Goal: Transaction & Acquisition: Purchase product/service

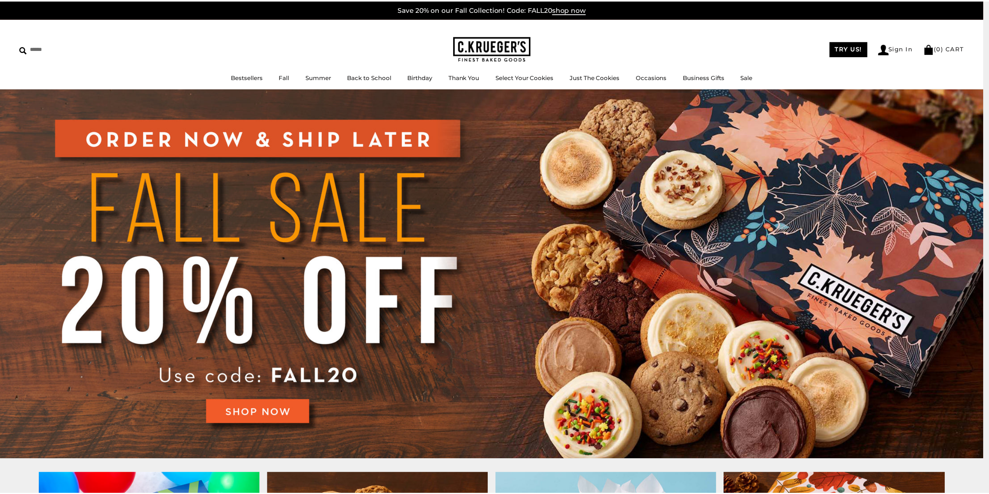
scroll to position [39, 0]
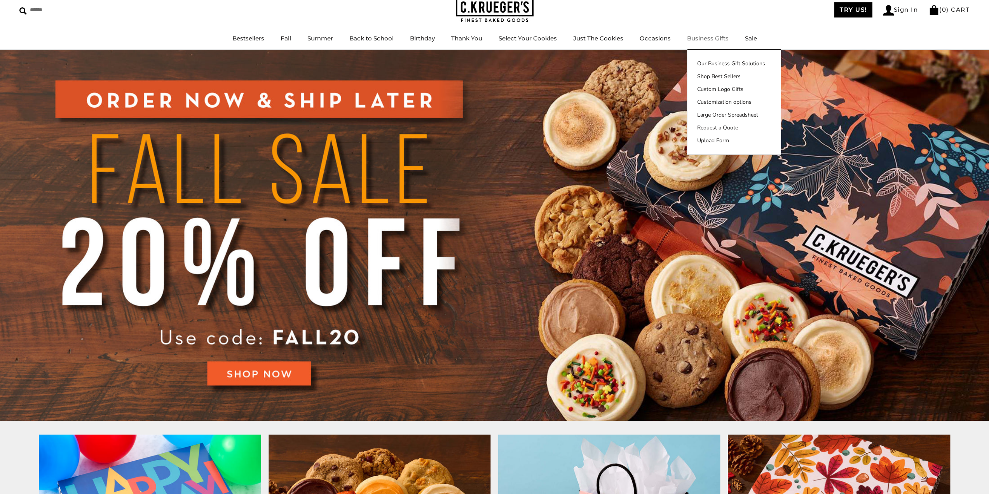
click at [700, 42] on link "Business Gifts" at bounding box center [708, 38] width 42 height 7
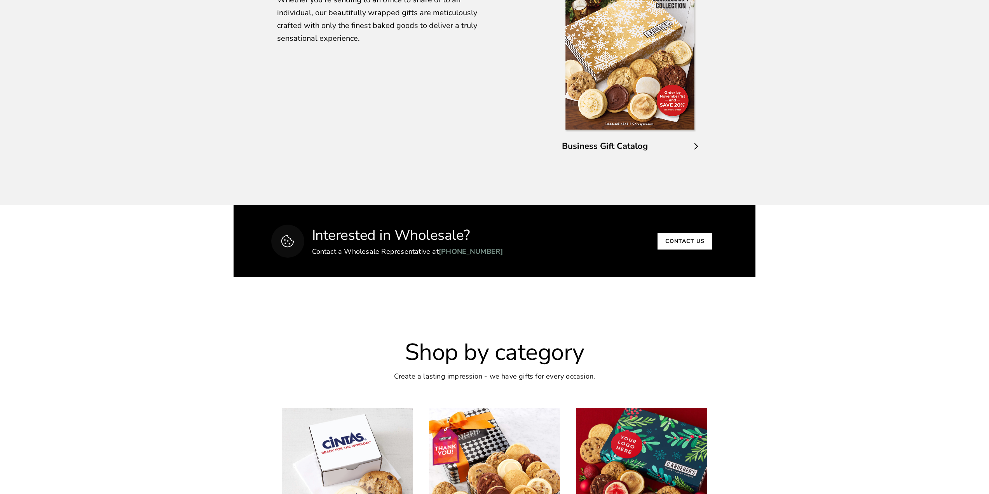
scroll to position [1672, 0]
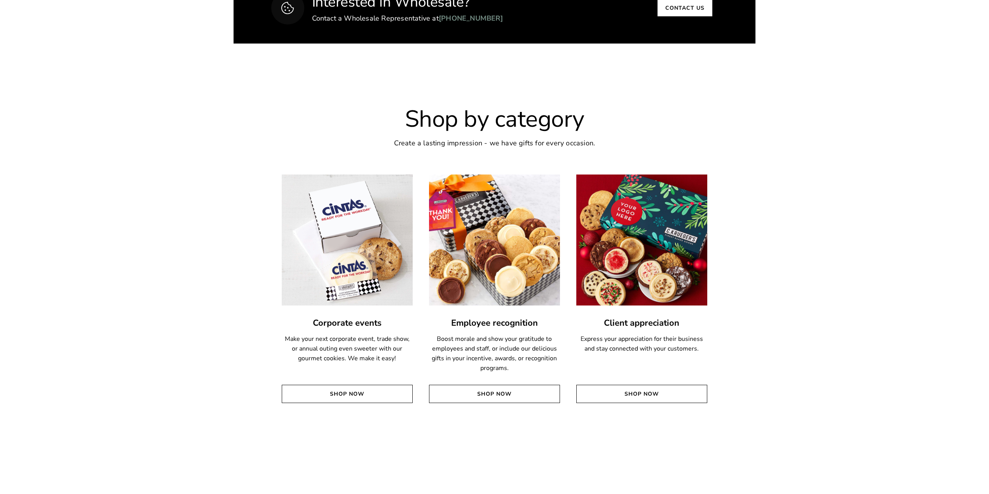
click at [507, 243] on img at bounding box center [495, 240] width 144 height 144
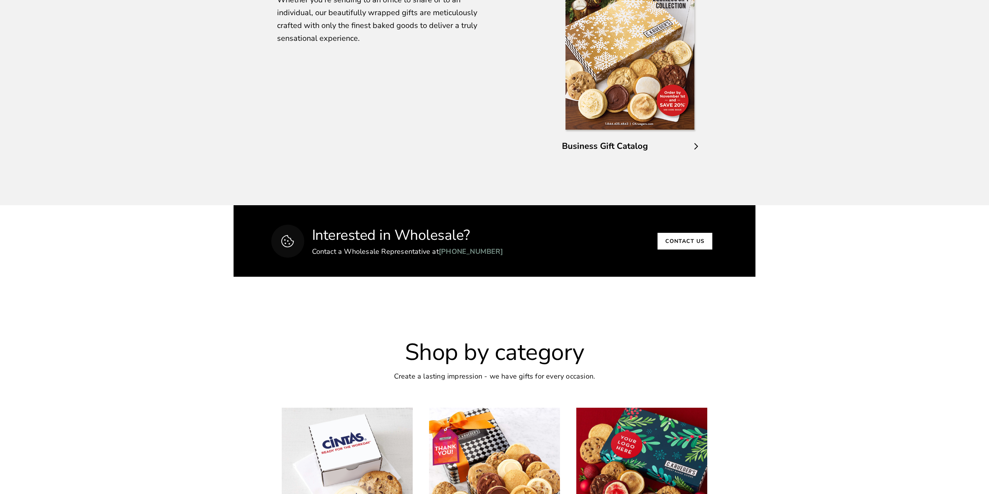
scroll to position [1555, 0]
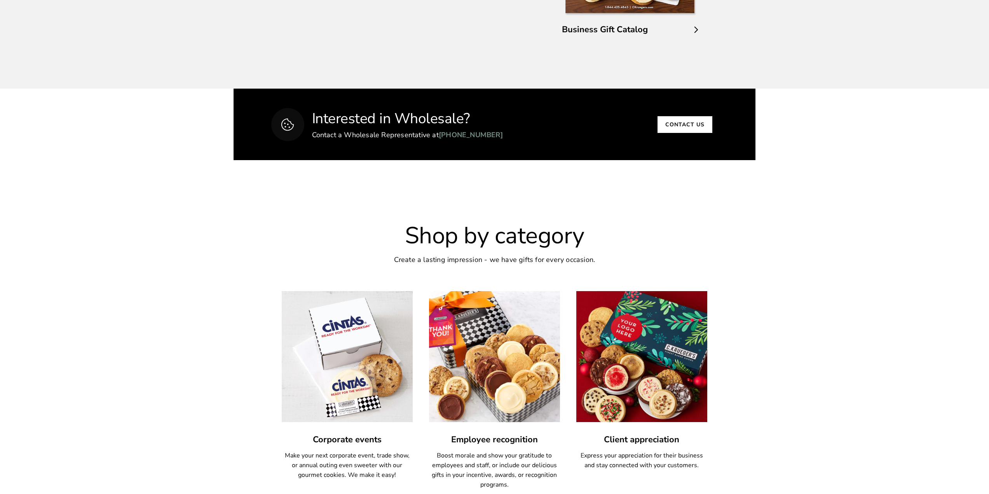
click at [528, 345] on img at bounding box center [495, 357] width 144 height 144
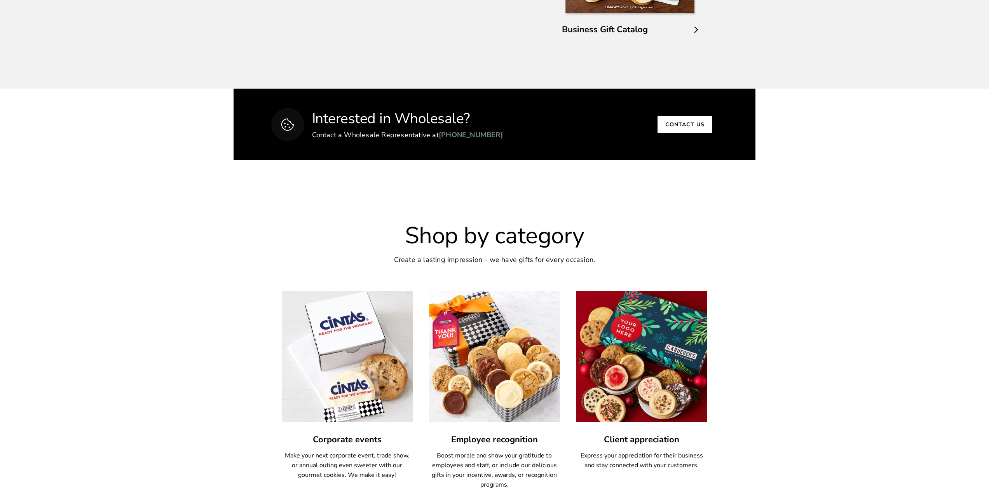
scroll to position [1711, 0]
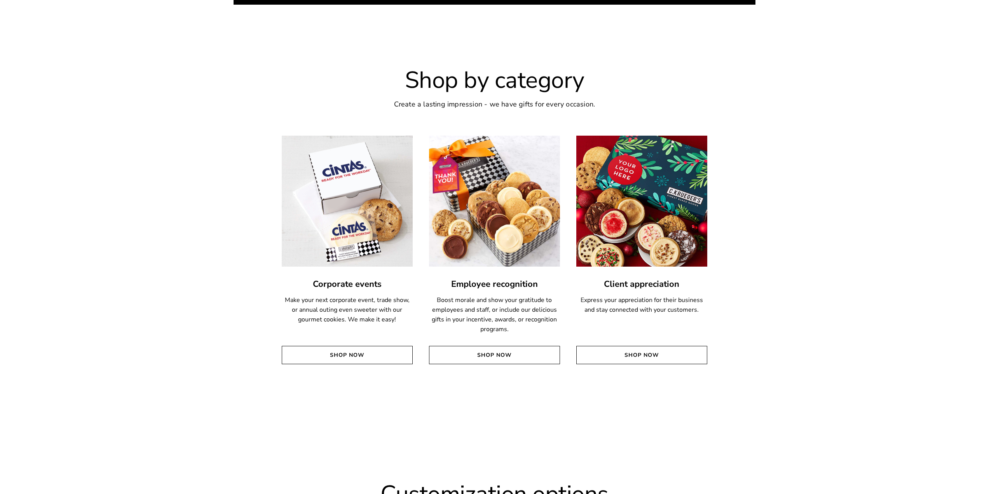
click at [684, 224] on img at bounding box center [642, 201] width 144 height 144
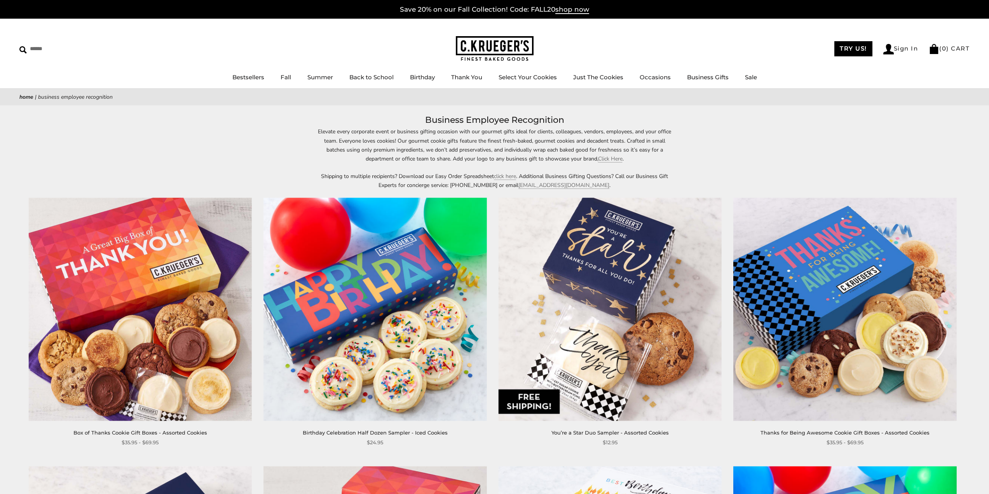
click at [427, 278] on img at bounding box center [375, 309] width 223 height 223
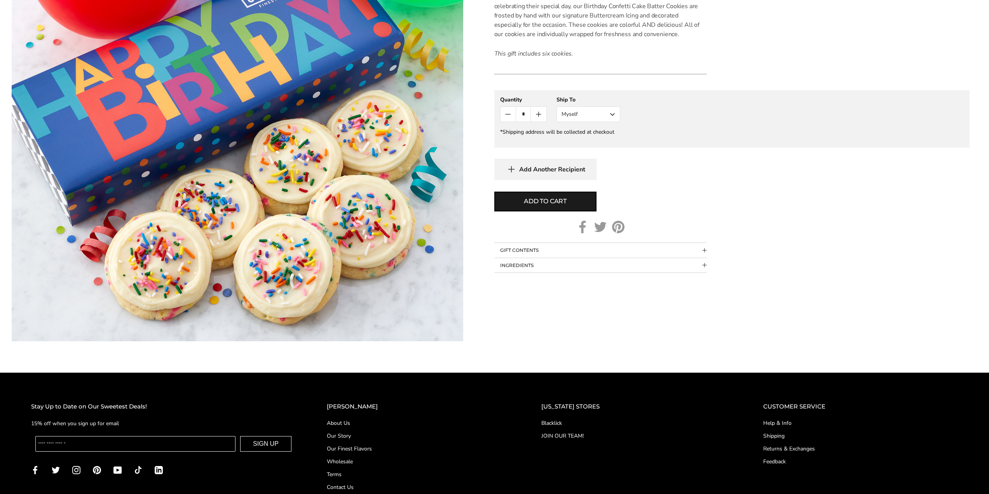
scroll to position [78, 0]
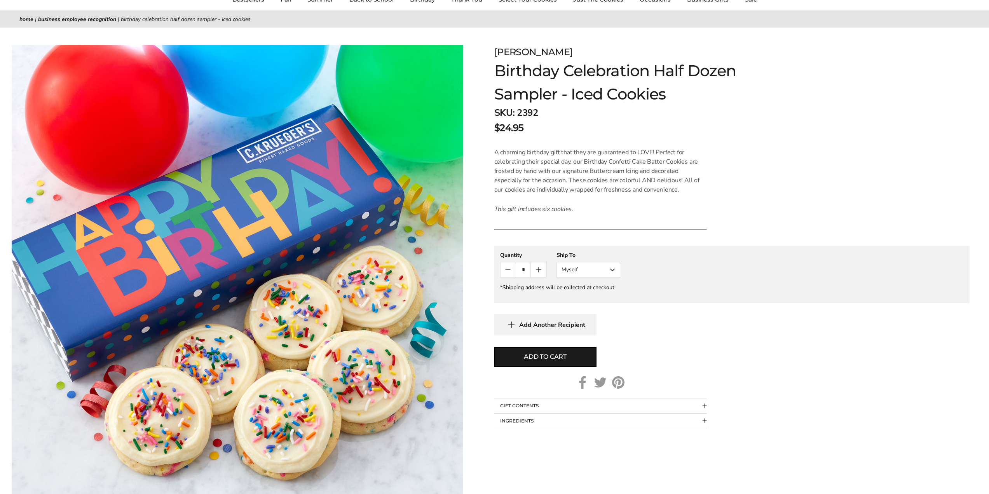
click at [366, 235] on img at bounding box center [238, 271] width 452 height 452
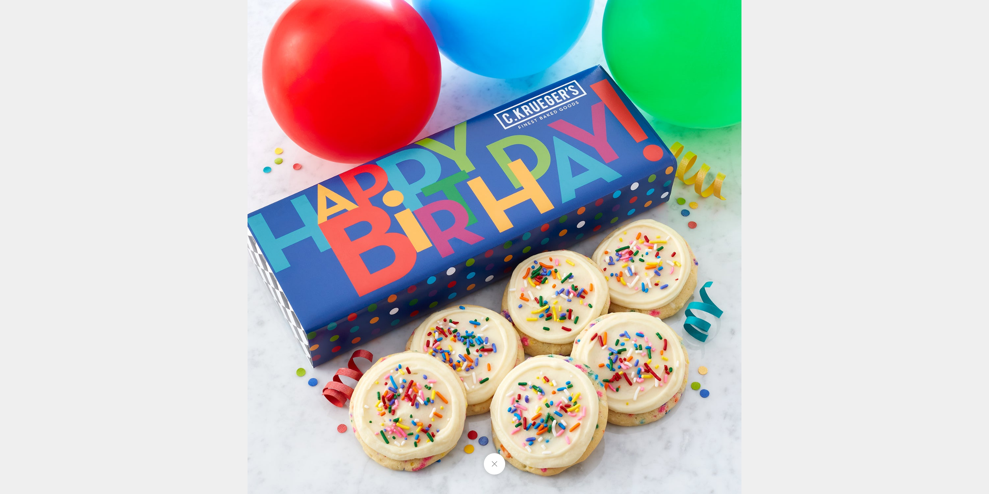
click at [804, 274] on div at bounding box center [742, 247] width 989 height 494
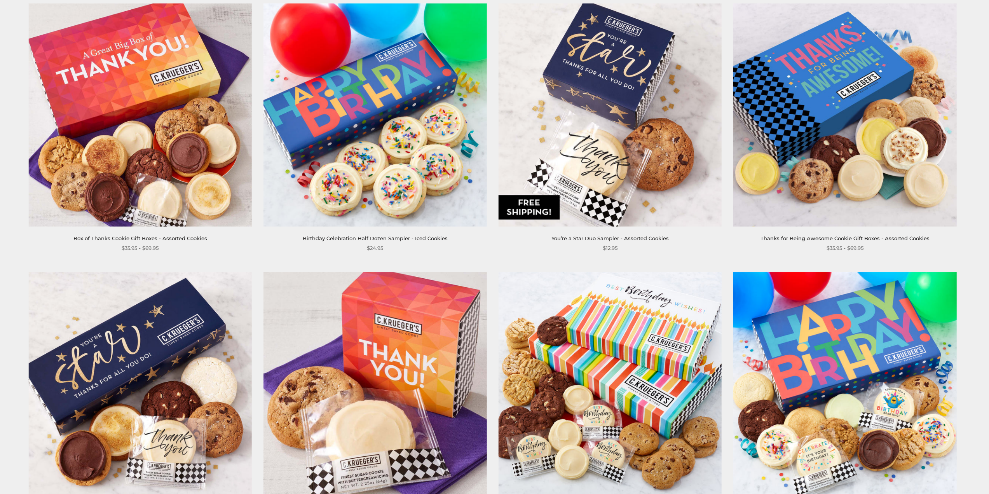
click at [594, 121] on img at bounding box center [610, 114] width 223 height 223
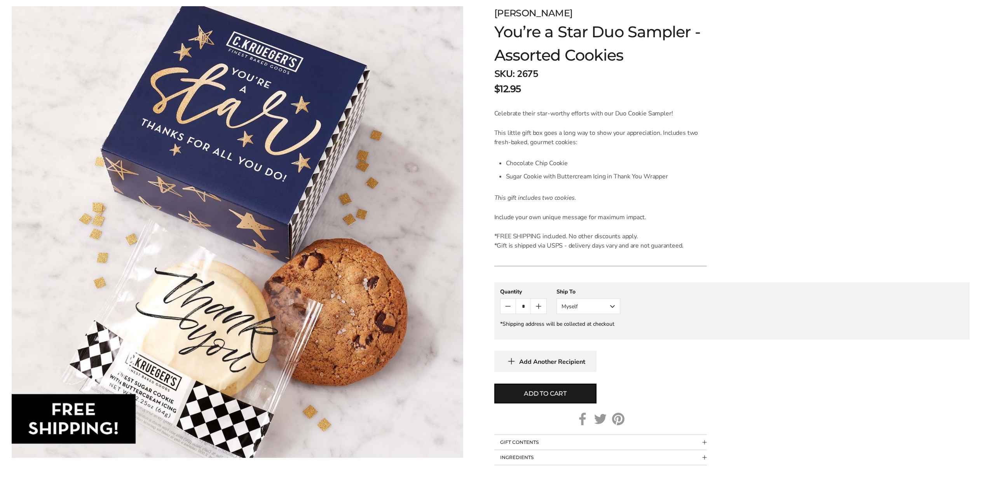
scroll to position [194, 0]
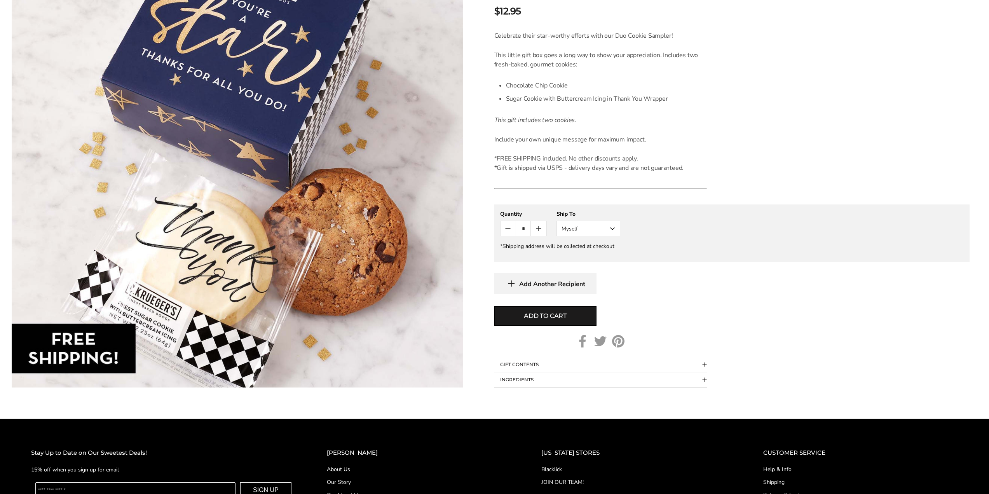
click at [138, 311] on img at bounding box center [238, 162] width 452 height 452
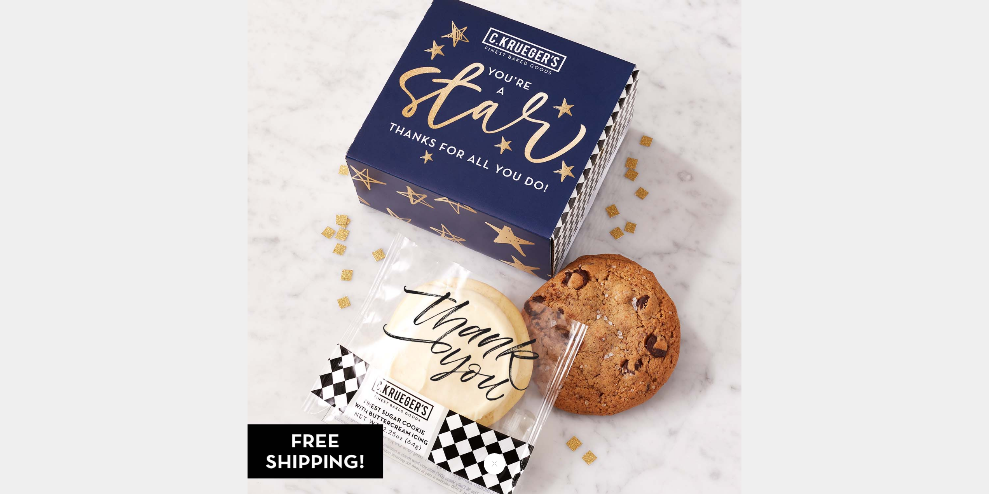
click at [794, 269] on div at bounding box center [742, 247] width 989 height 494
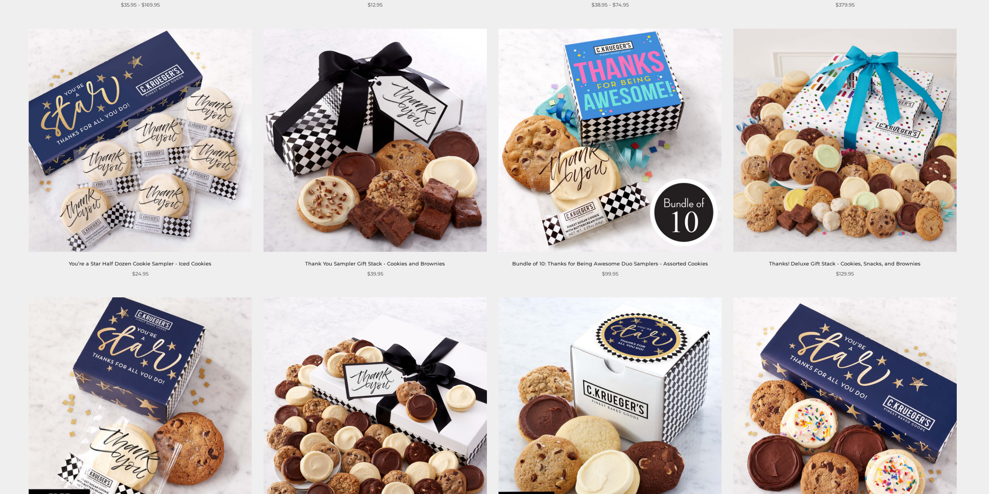
scroll to position [1400, 0]
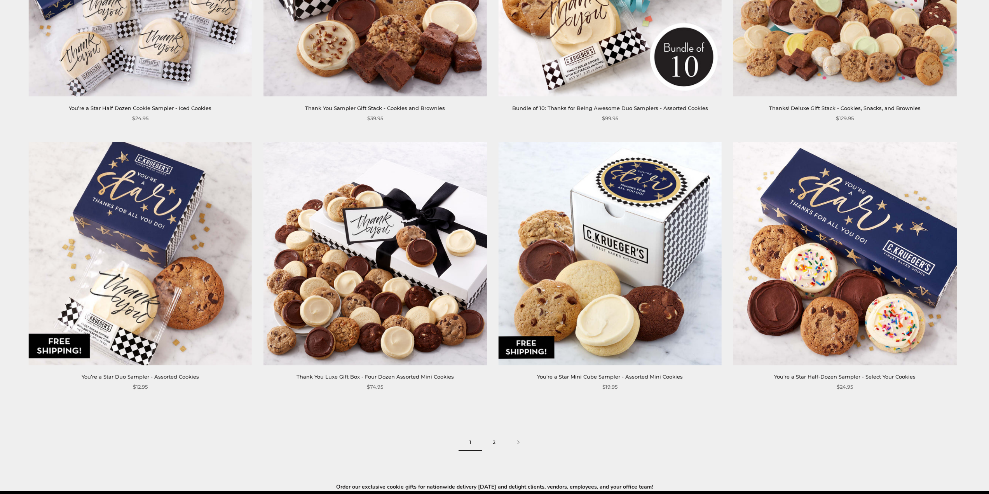
click at [495, 440] on link "2" at bounding box center [494, 442] width 24 height 17
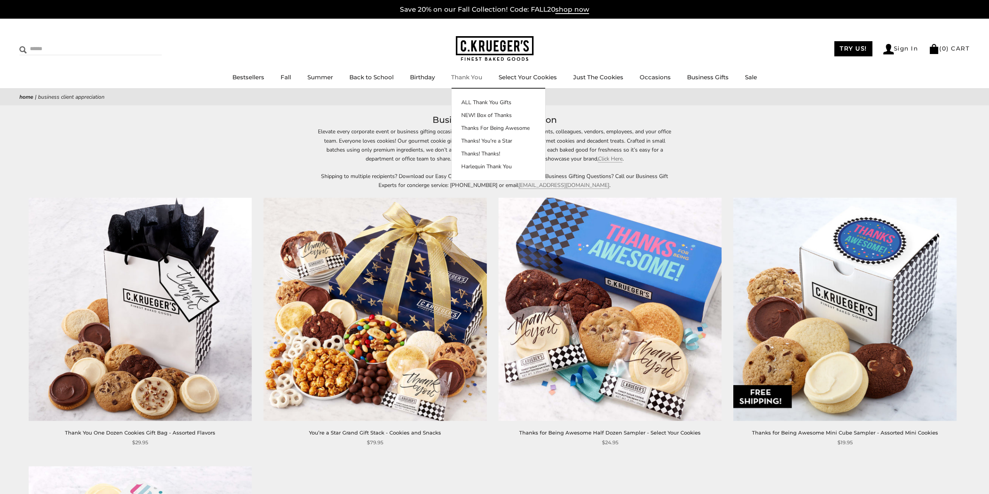
click at [96, 47] on input "Search" at bounding box center [65, 49] width 93 height 12
type input "*********"
click at [141, 43] on input "******" at bounding box center [151, 48] width 21 height 10
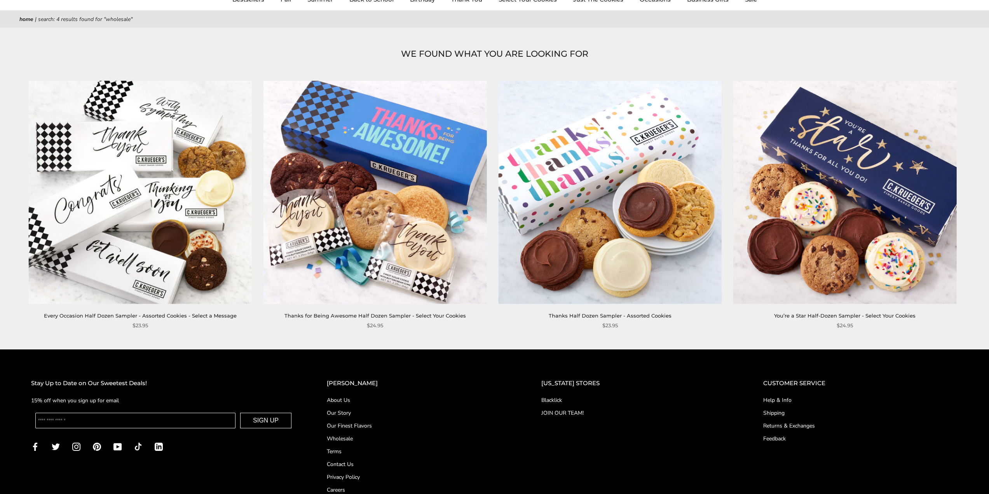
scroll to position [117, 0]
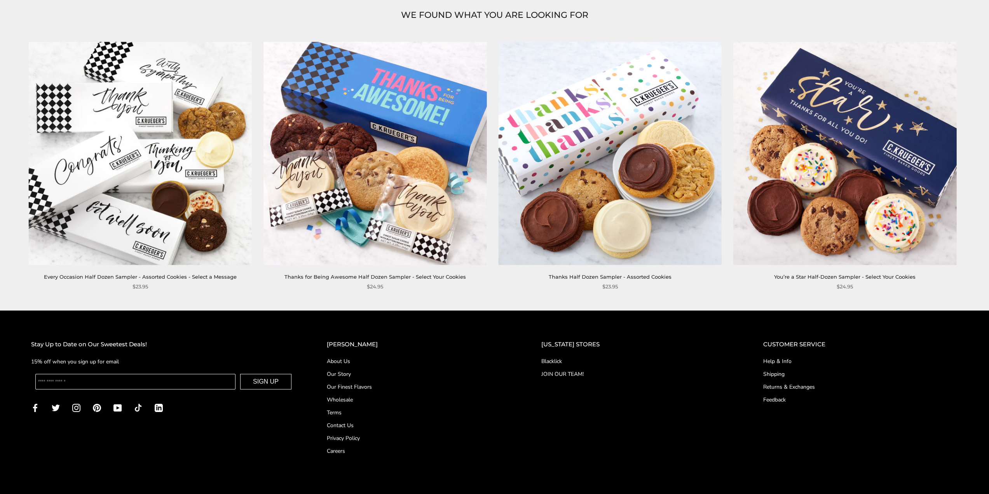
click at [192, 222] on img at bounding box center [140, 153] width 223 height 223
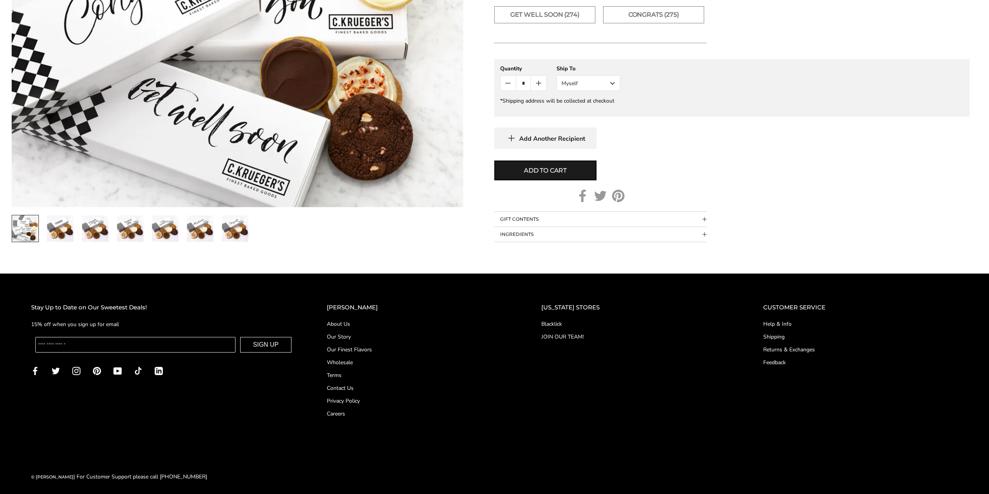
scroll to position [389, 0]
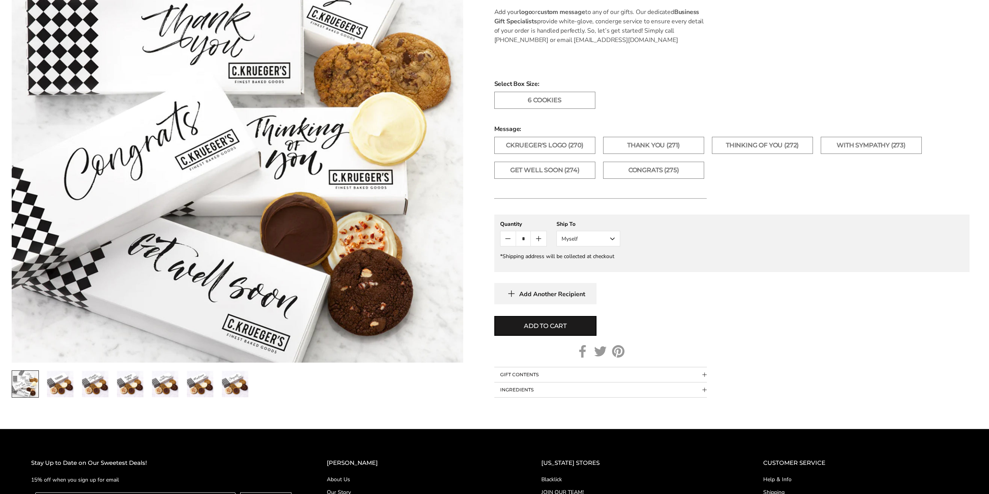
click at [54, 388] on img "2 / 7" at bounding box center [60, 384] width 26 height 26
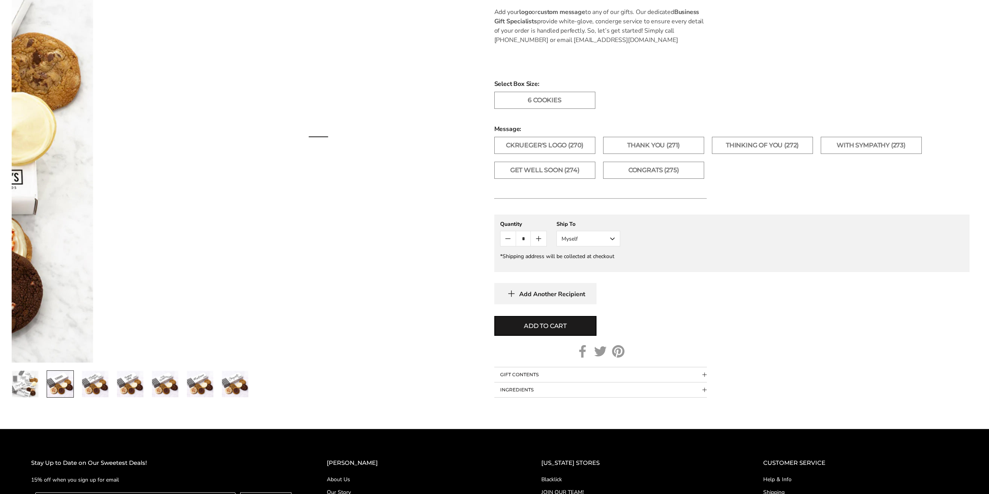
click at [26, 392] on img "1 / 7" at bounding box center [25, 384] width 26 height 26
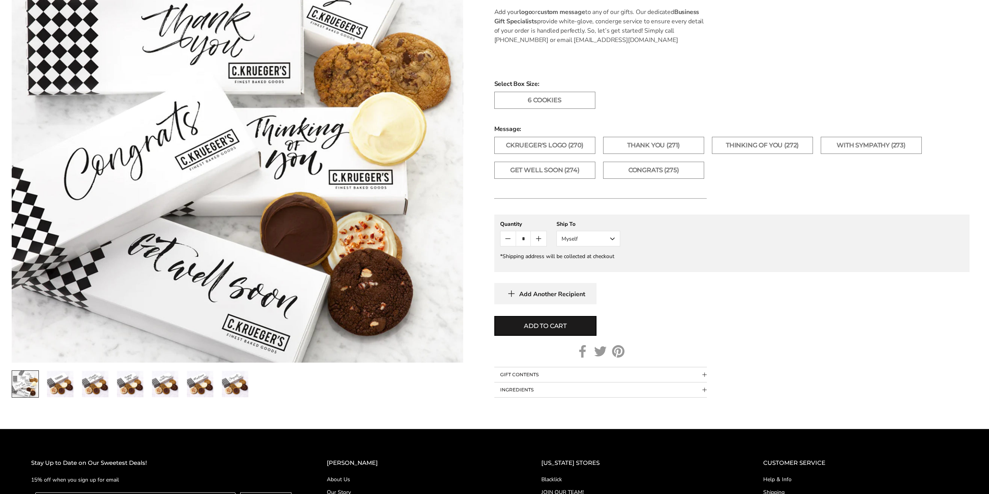
click at [88, 392] on img "3 / 7" at bounding box center [95, 384] width 26 height 26
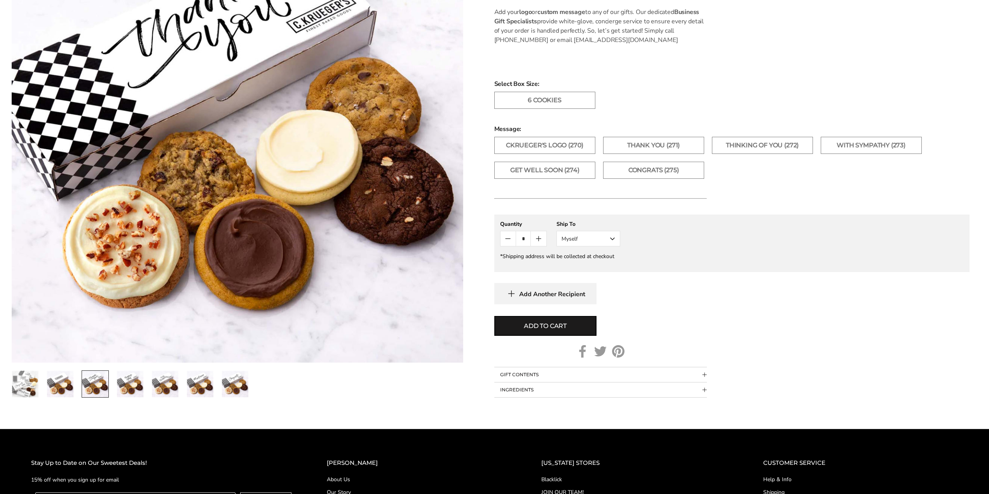
click at [128, 389] on img "4 / 7" at bounding box center [130, 384] width 26 height 26
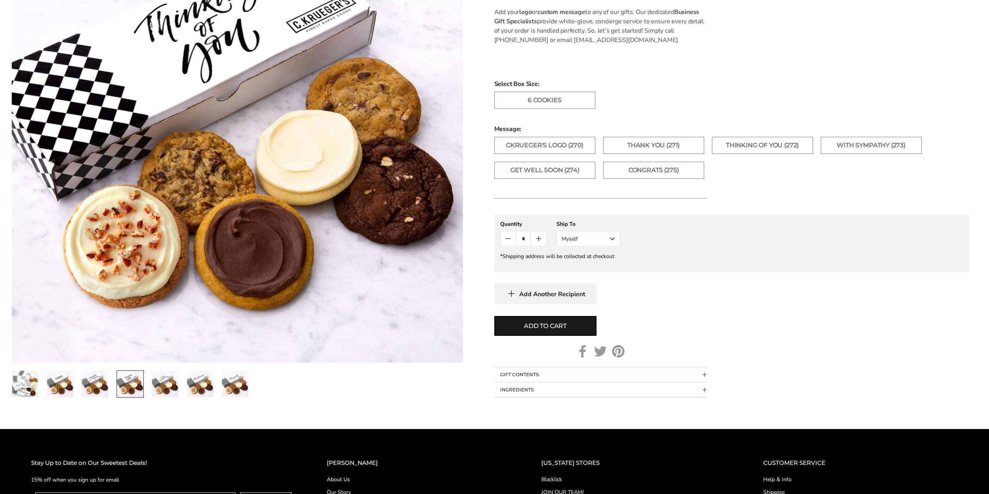
click at [170, 388] on img "5 / 7" at bounding box center [165, 384] width 26 height 26
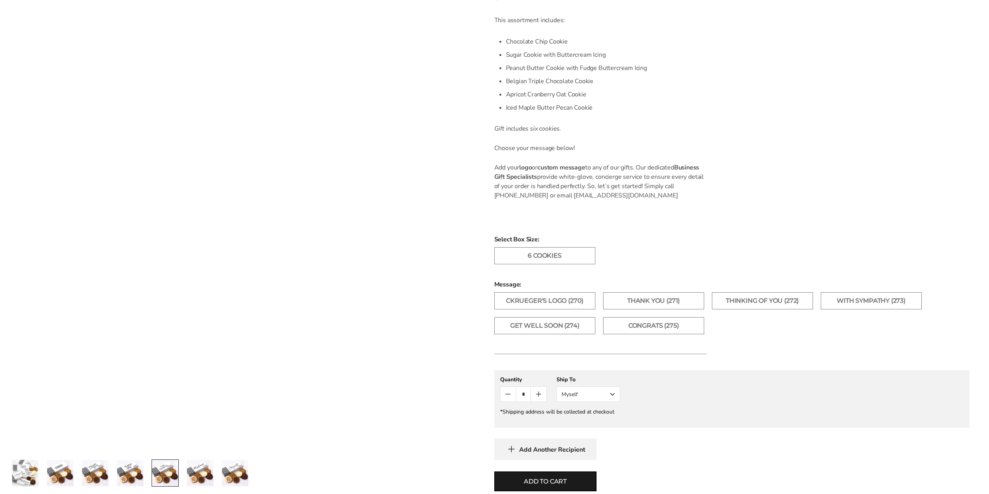
scroll to position [0, 0]
